Goal: Task Accomplishment & Management: Use online tool/utility

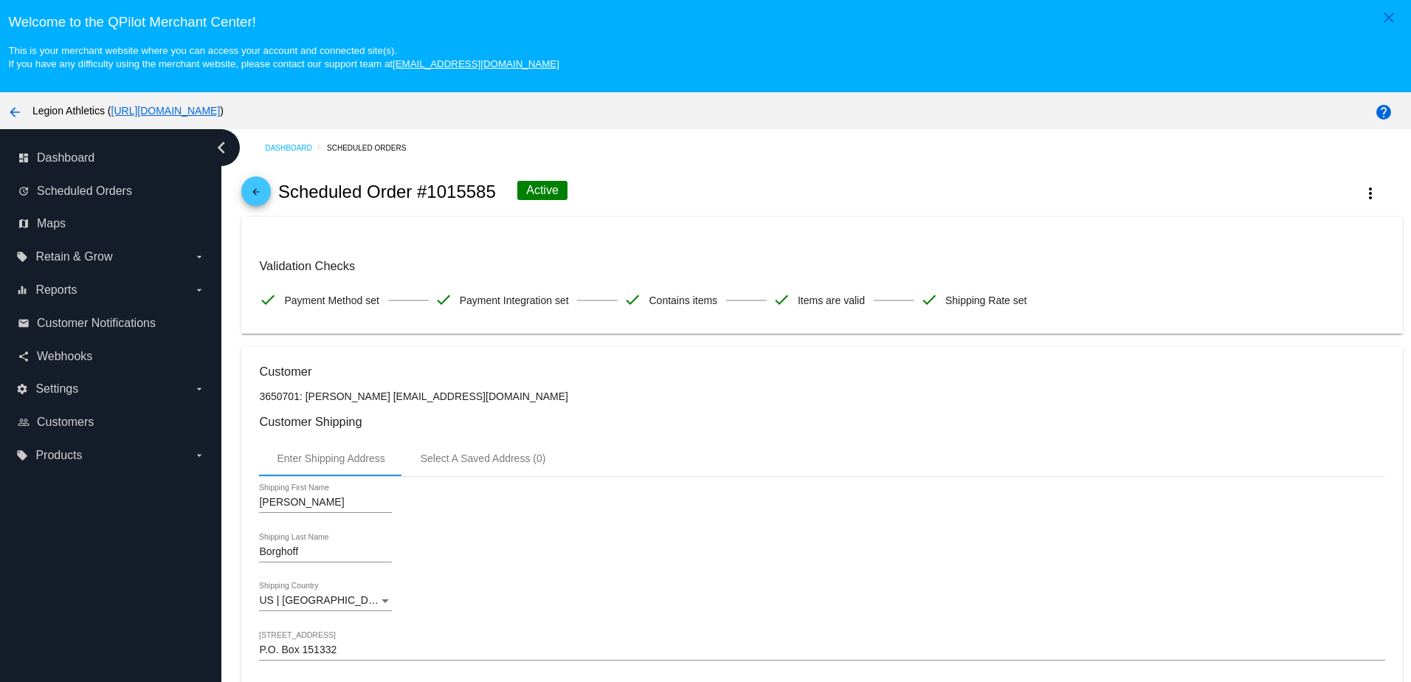
click at [451, 249] on mat-card-content "Validation Checks check Payment Method set check Payment Integration set check …" at bounding box center [821, 275] width 1125 height 81
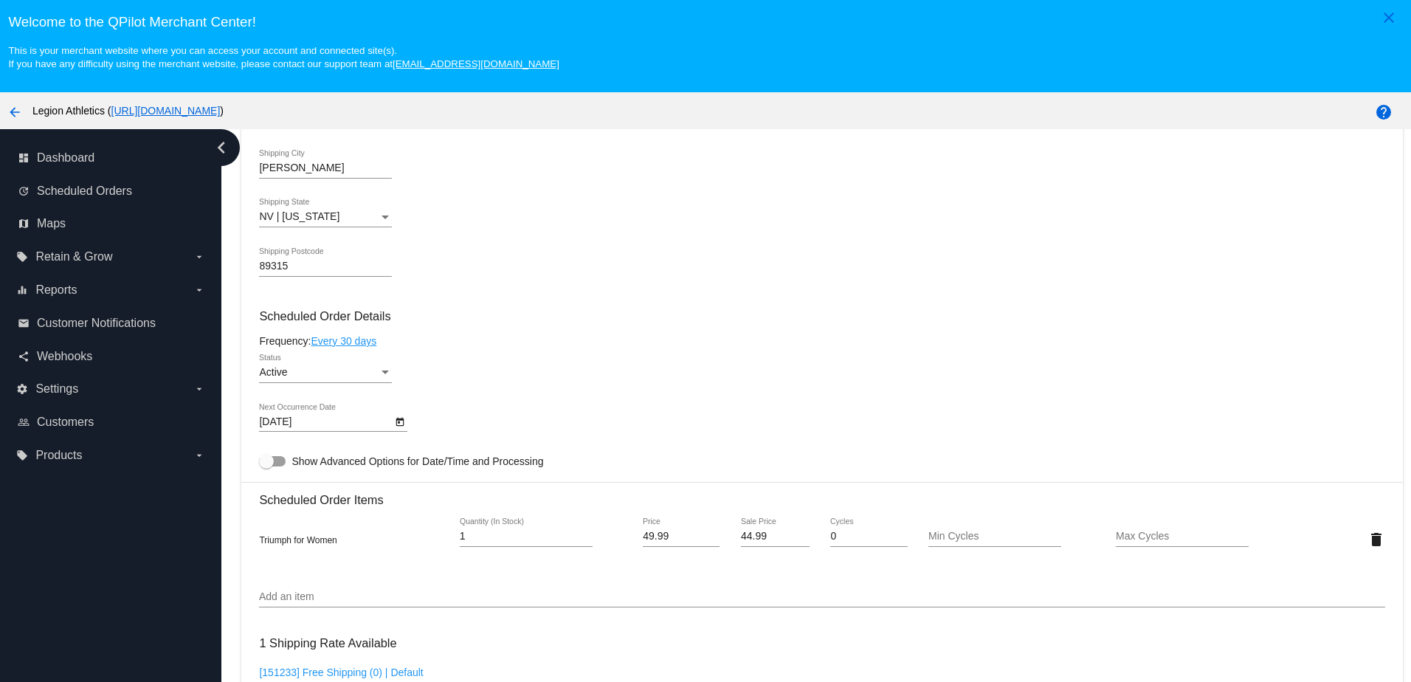
scroll to position [137, 0]
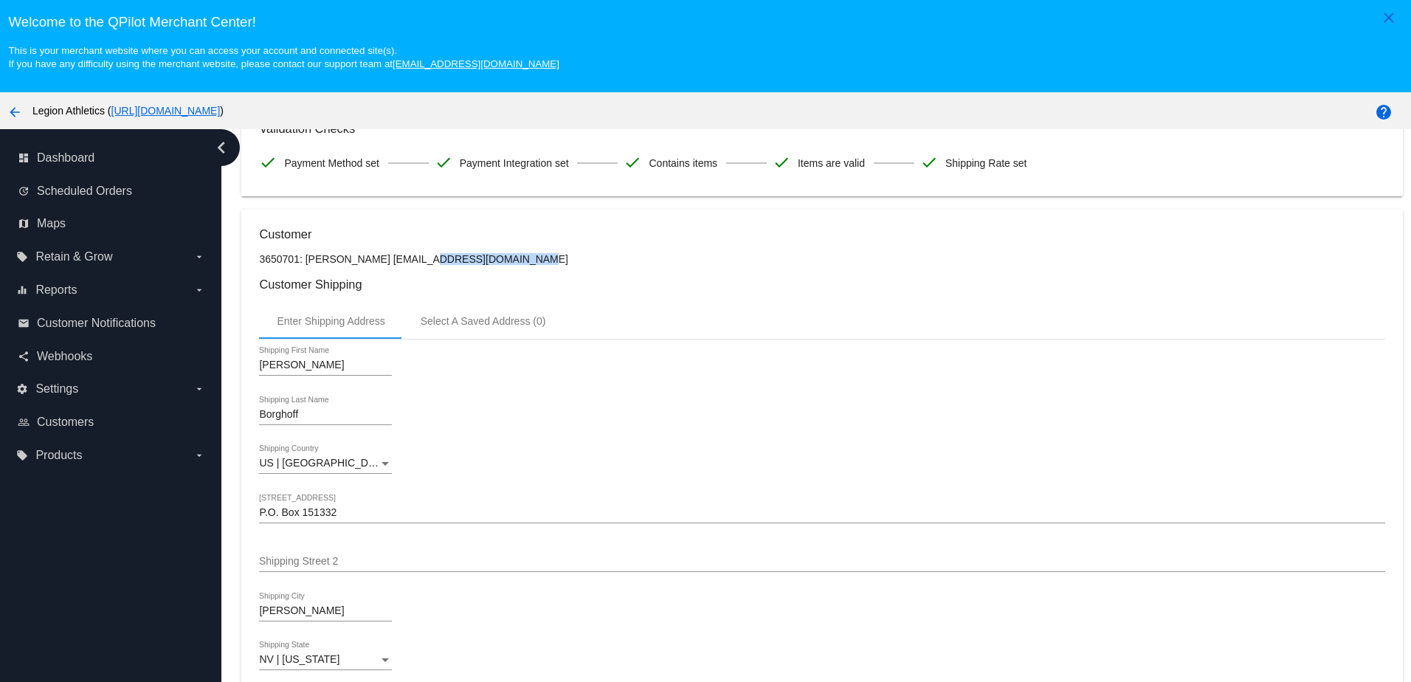
drag, startPoint x: 471, startPoint y: 265, endPoint x: 375, endPoint y: 267, distance: 95.9
click at [375, 265] on p "3650701: Alice Borghoff elyplmbr@gmail.com" at bounding box center [821, 259] width 1125 height 12
copy p "elyplmbr@gmail.com"
click at [742, 290] on h3 "Customer Shipping" at bounding box center [821, 284] width 1125 height 14
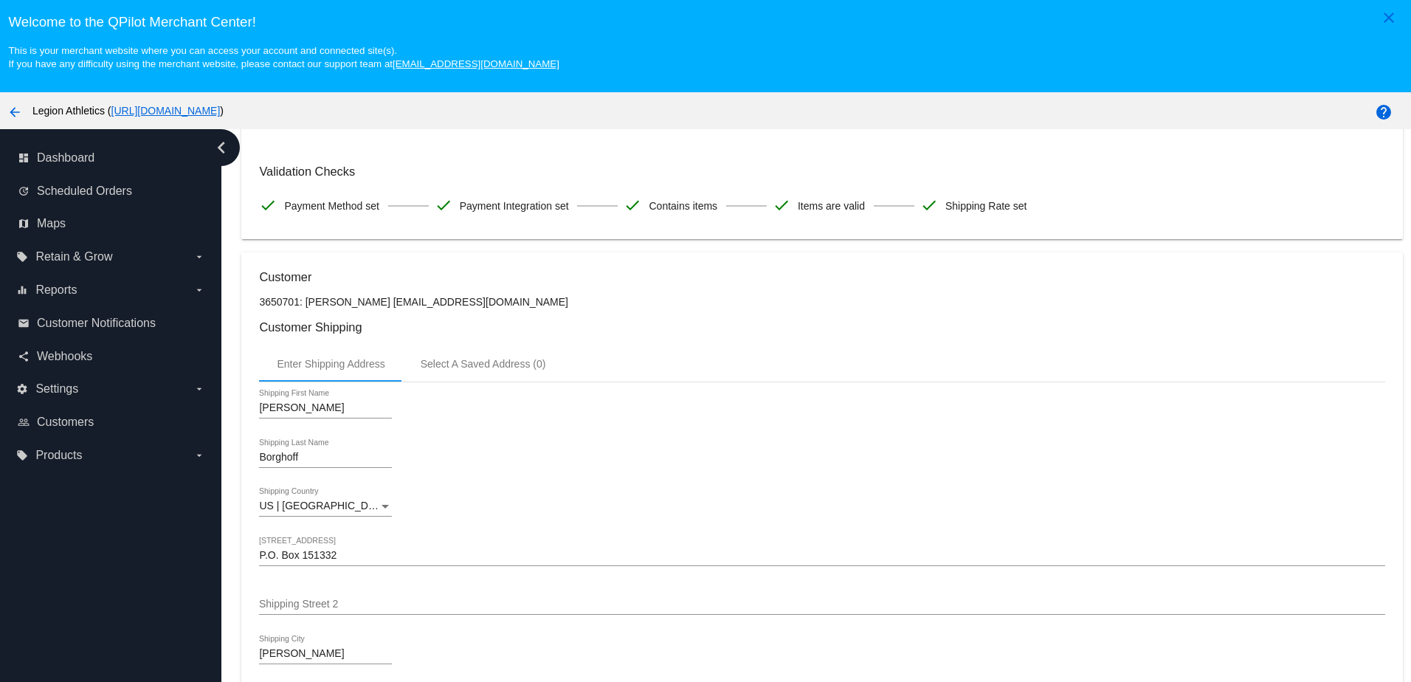
scroll to position [0, 0]
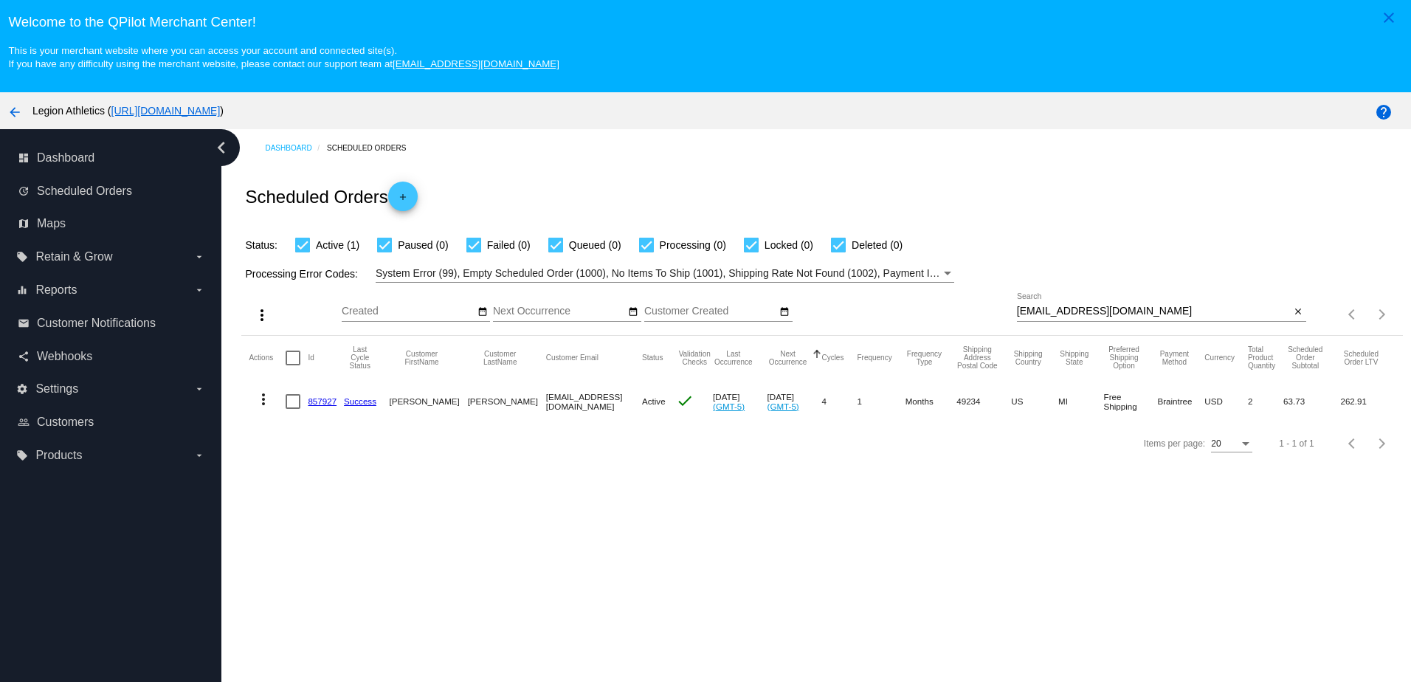
click at [1290, 319] on div "close" at bounding box center [1297, 311] width 15 height 15
click at [1293, 317] on mat-icon "close" at bounding box center [1298, 312] width 10 height 12
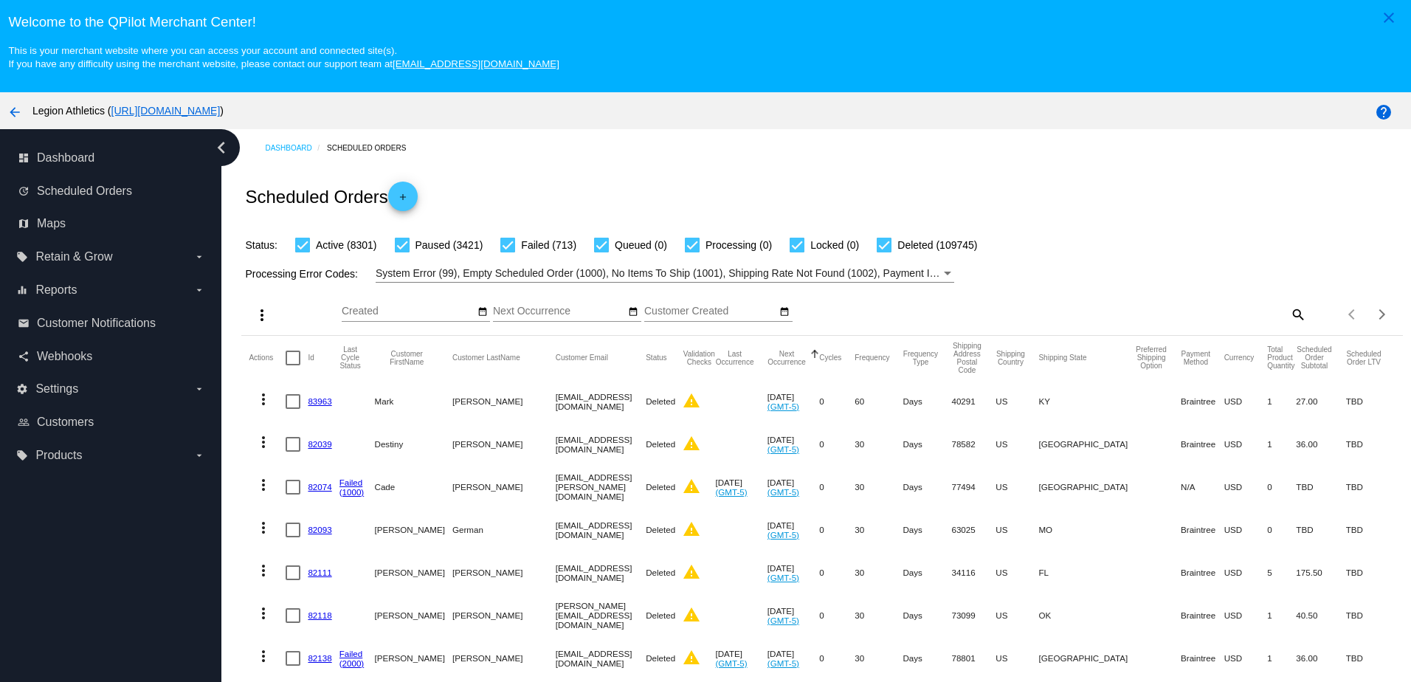
click at [1288, 309] on mat-icon "search" at bounding box center [1297, 313] width 18 height 23
click at [1186, 314] on input "Search" at bounding box center [1161, 311] width 289 height 12
drag, startPoint x: 1186, startPoint y: 314, endPoint x: 1161, endPoint y: 305, distance: 26.2
click at [1288, 317] on mat-icon "search" at bounding box center [1297, 313] width 18 height 23
click at [1270, 317] on input "Search" at bounding box center [1161, 311] width 289 height 12
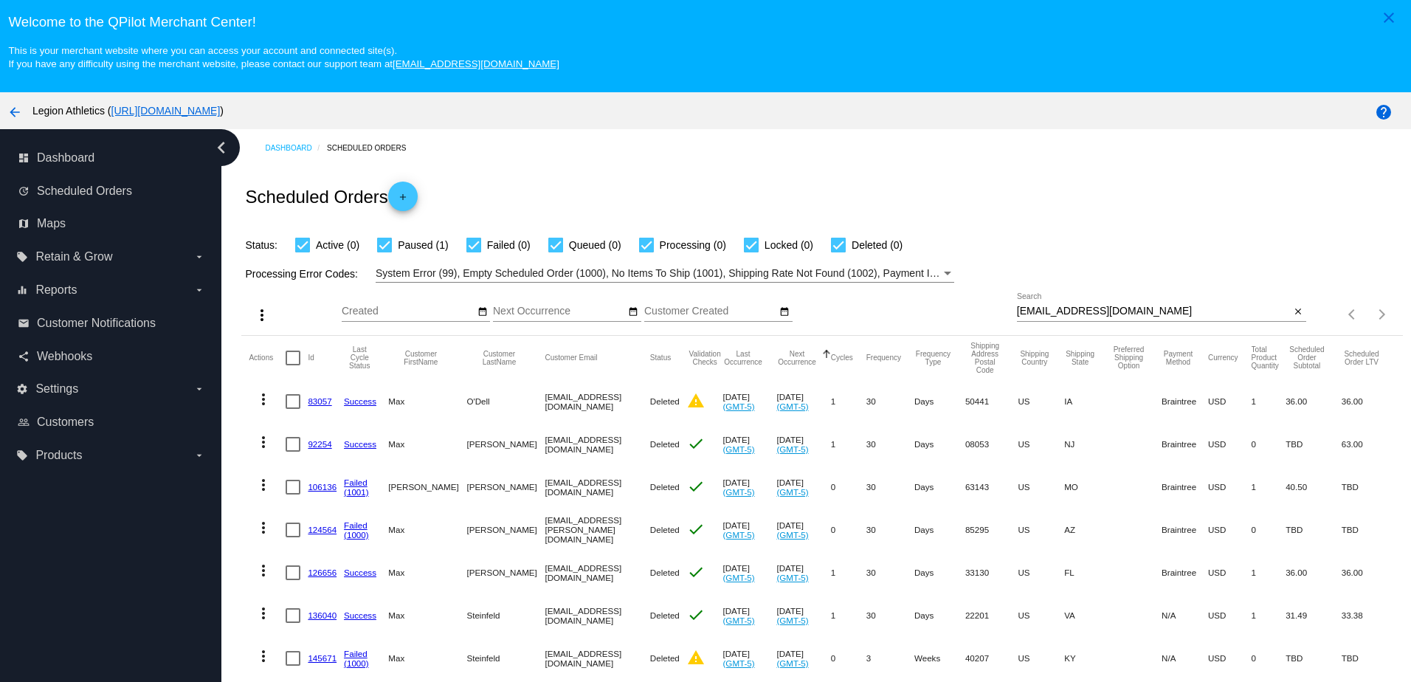
click at [1183, 308] on div "maxtdog@optonline.net Search" at bounding box center [1154, 307] width 274 height 29
click at [1180, 314] on input "maxtdog@optonline.net" at bounding box center [1154, 311] width 274 height 12
click at [1147, 317] on input "maxtdog@optonline.net" at bounding box center [1154, 311] width 274 height 12
type input "maxtdog@optonline.ne"
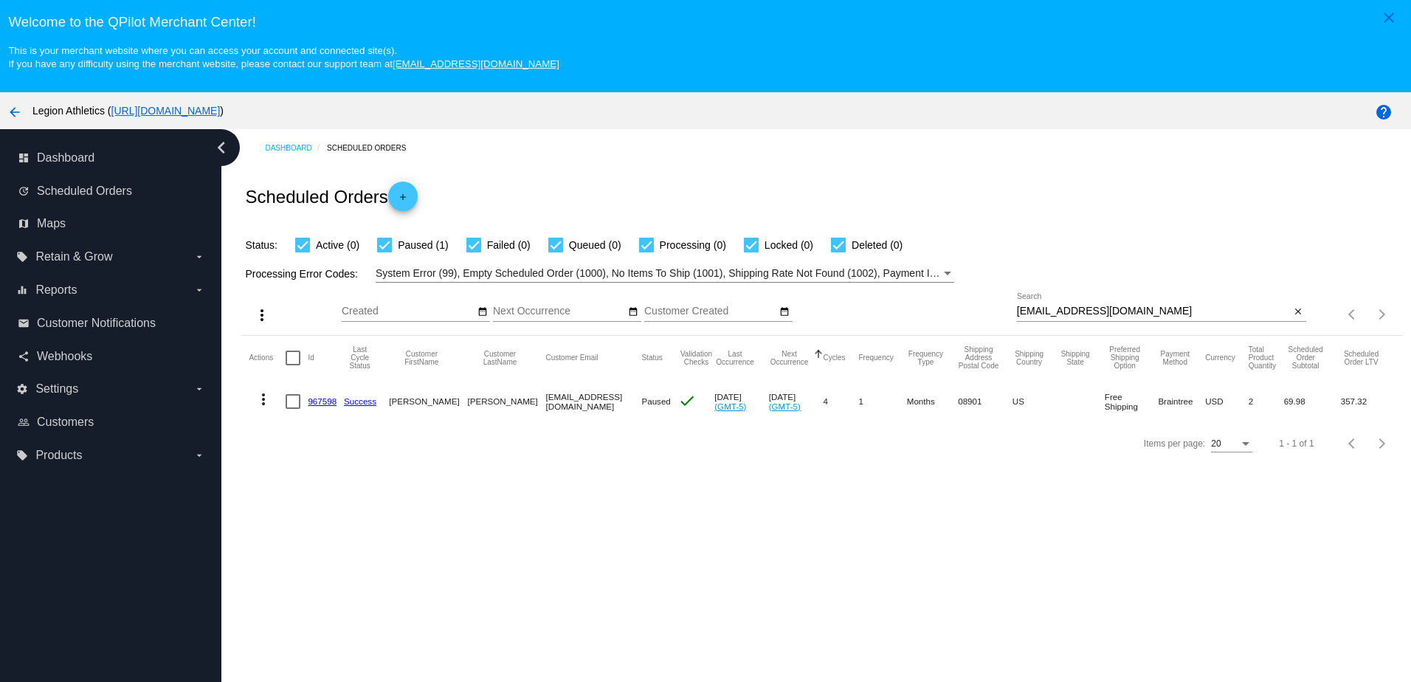
drag, startPoint x: 1136, startPoint y: 299, endPoint x: 983, endPoint y: 293, distance: 152.8
click at [1135, 299] on div "maxtdog@optonline.ne Search" at bounding box center [1154, 307] width 274 height 29
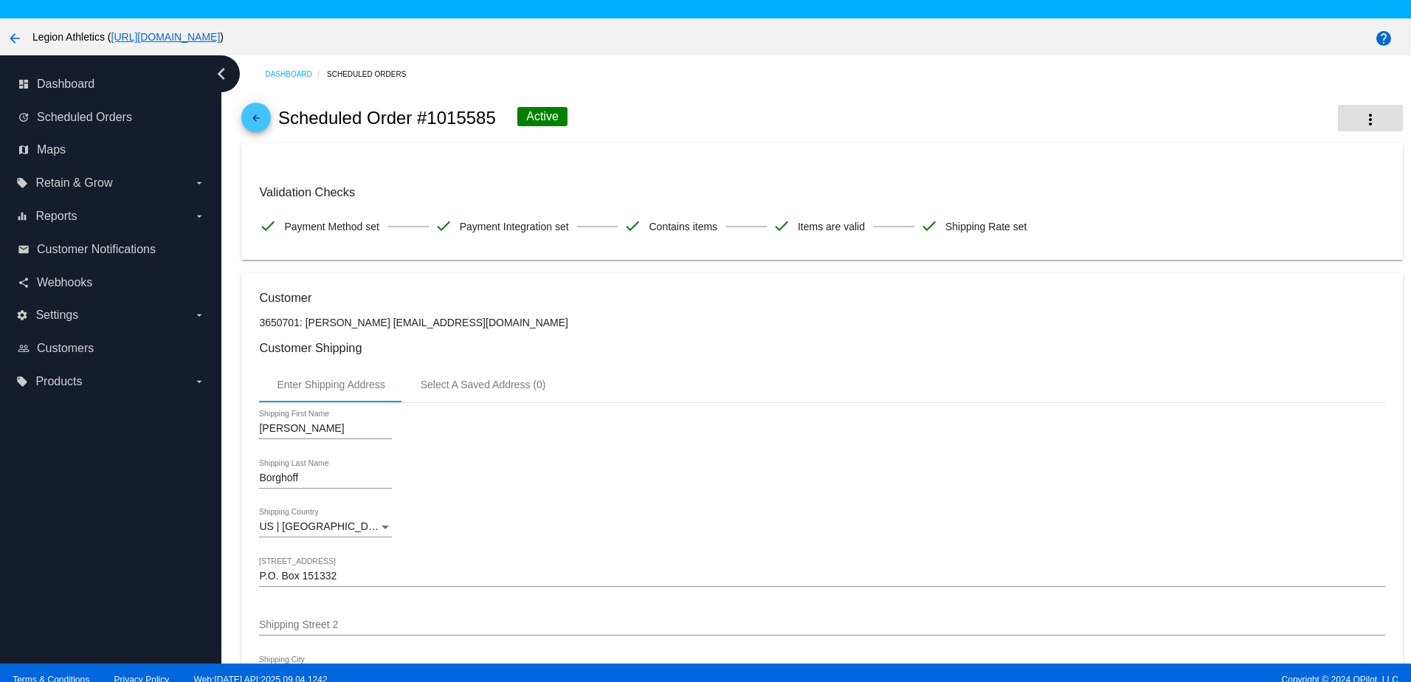
click at [1361, 119] on mat-icon "more_vert" at bounding box center [1370, 120] width 18 height 18
click at [1253, 203] on span "Process Now" at bounding box center [1247, 203] width 60 height 12
